Goal: Information Seeking & Learning: Learn about a topic

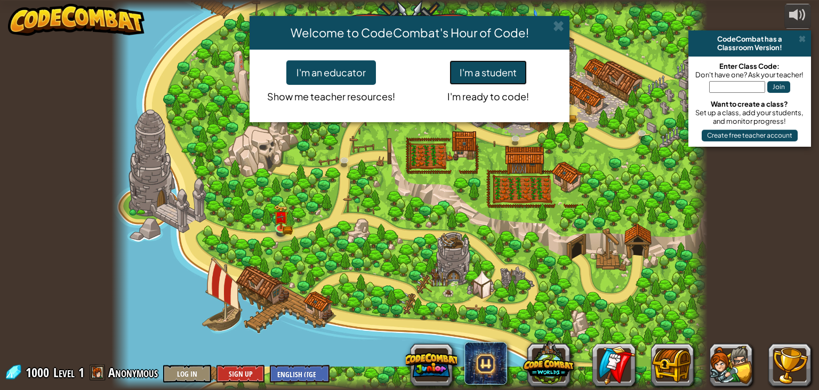
click at [479, 76] on button "I'm a student" at bounding box center [487, 72] width 77 height 25
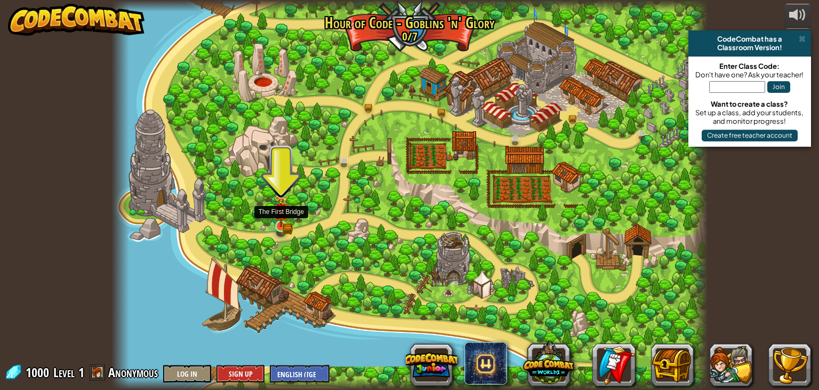
click at [279, 207] on img at bounding box center [281, 211] width 9 height 9
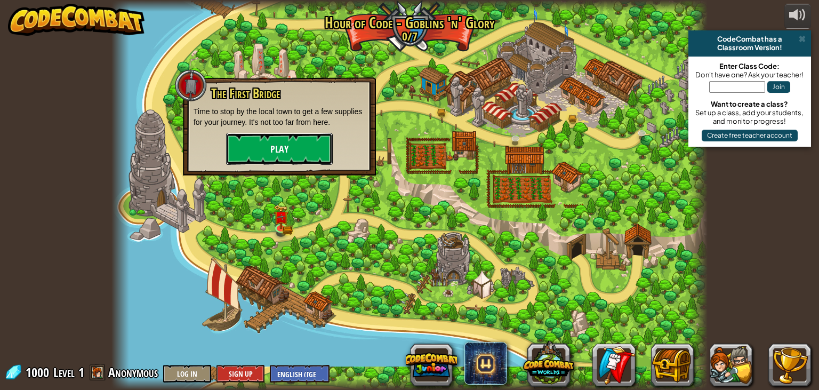
click at [292, 147] on button "Play" at bounding box center [279, 149] width 107 height 32
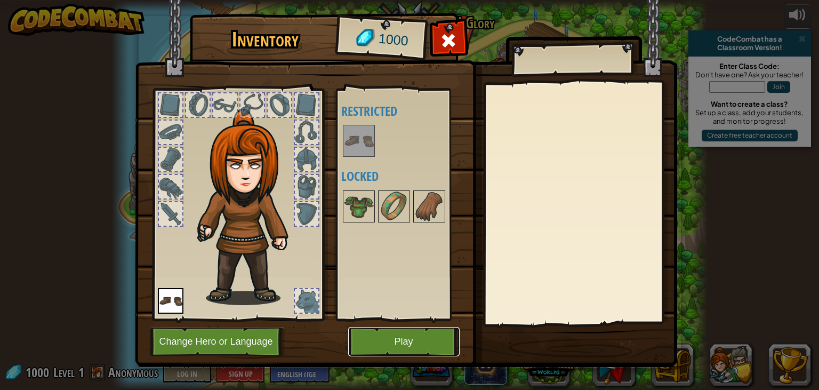
click at [382, 344] on button "Play" at bounding box center [403, 341] width 111 height 29
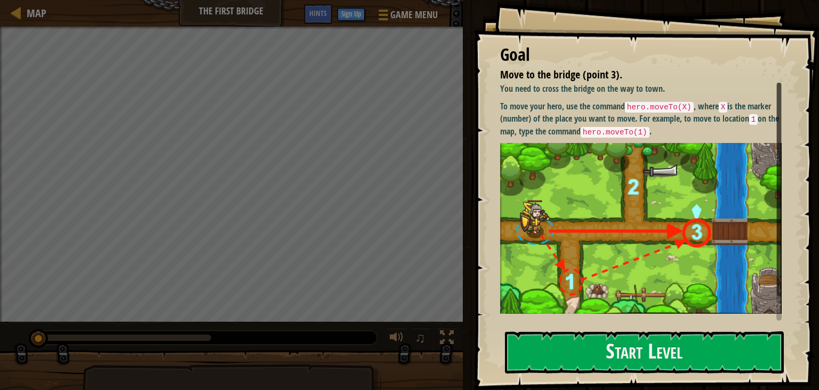
click at [547, 329] on div "Goal Move to the bridge (point 3). You need to cross the bridge on the way to t…" at bounding box center [645, 195] width 345 height 390
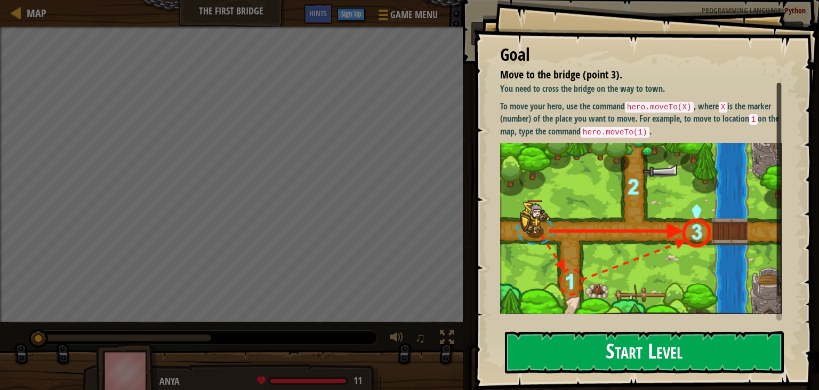
click at [598, 342] on button "Start Level" at bounding box center [644, 352] width 279 height 42
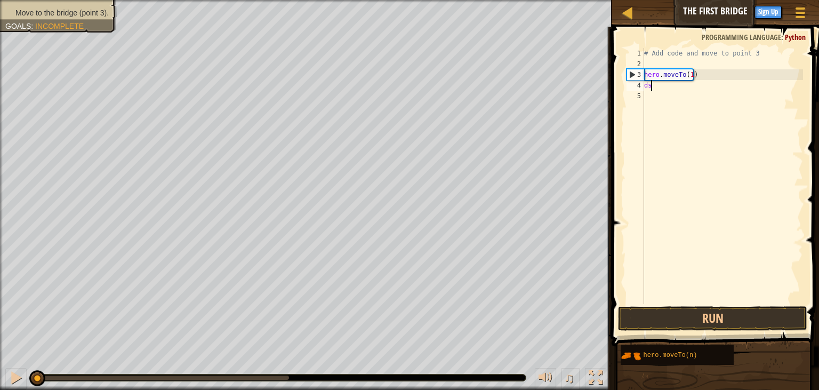
scroll to position [5, 0]
type textarea "d"
click at [700, 309] on button "Run" at bounding box center [712, 318] width 189 height 25
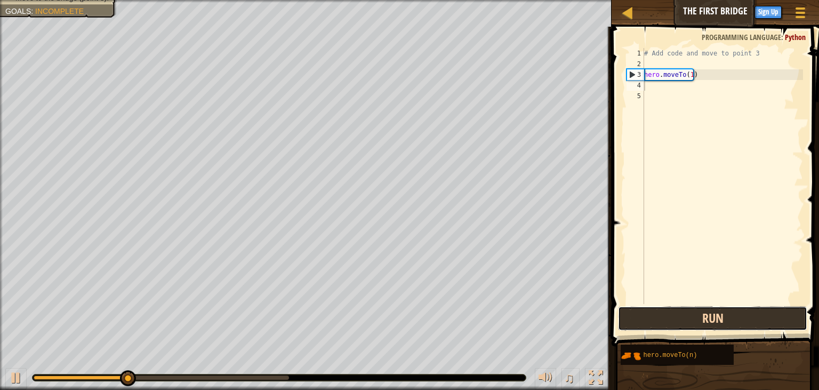
click at [700, 309] on button "Run" at bounding box center [712, 318] width 189 height 25
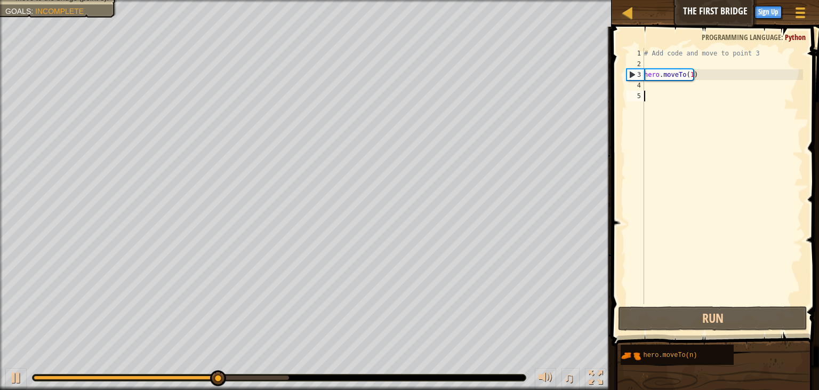
click at [692, 140] on div "# Add code and move to point 3 hero . moveTo ( 1 )" at bounding box center [722, 186] width 161 height 277
click at [688, 103] on div "# Add code and move to point 3 hero . moveTo ( 1 )" at bounding box center [722, 186] width 161 height 277
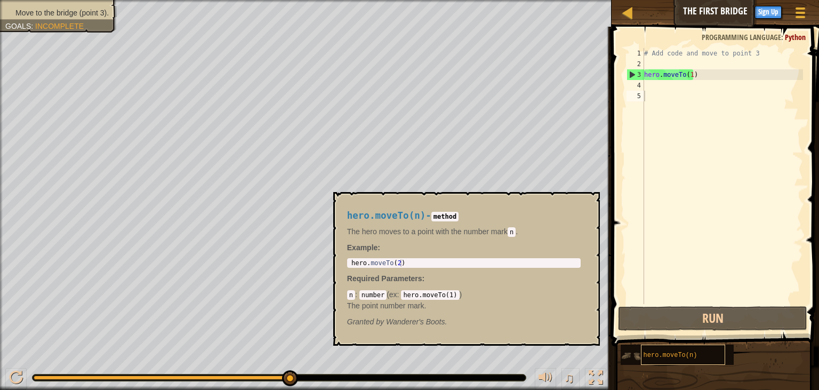
click at [660, 357] on span "hero.moveTo(n)" at bounding box center [670, 354] width 54 height 7
click at [676, 299] on div "# Add code and move to point 3 hero . moveTo ( 1 )" at bounding box center [722, 186] width 161 height 277
click at [587, 204] on button "×" at bounding box center [587, 204] width 9 height 15
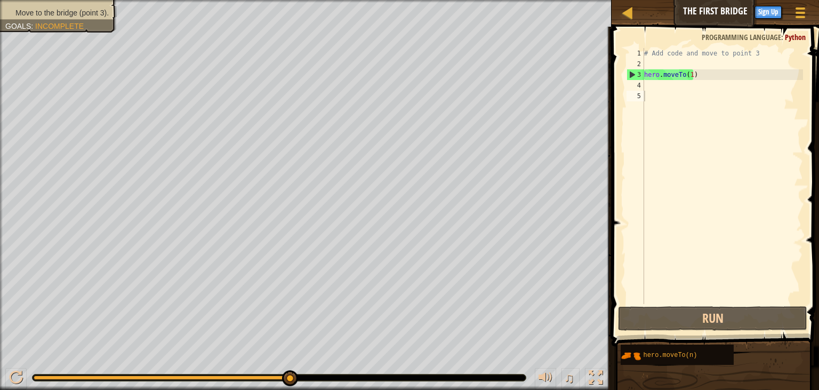
click at [660, 332] on span at bounding box center [716, 171] width 216 height 351
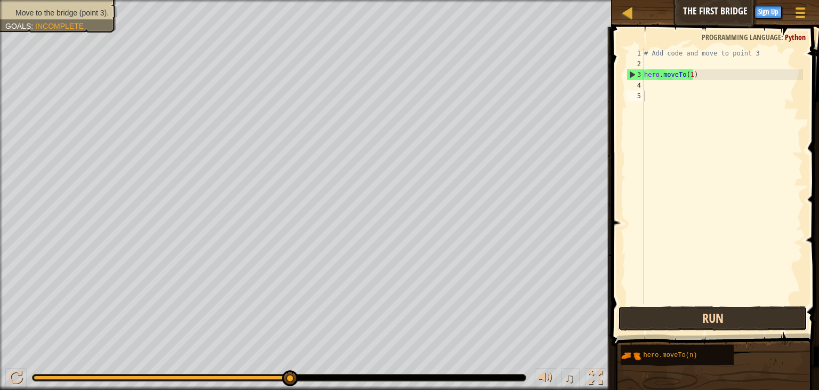
click at [659, 316] on button "Run" at bounding box center [712, 318] width 189 height 25
